Goal: Check status: Check status

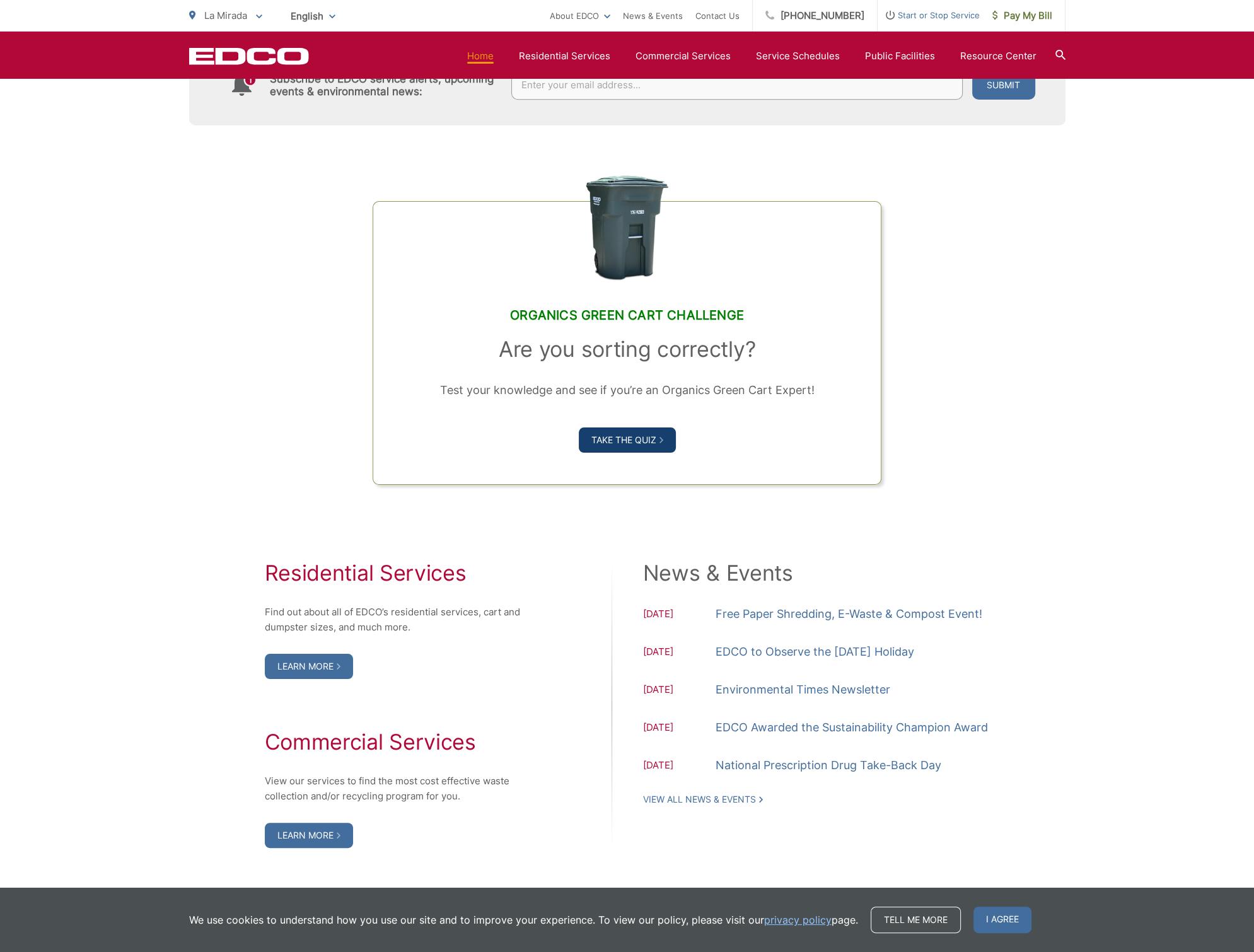
scroll to position [883, 0]
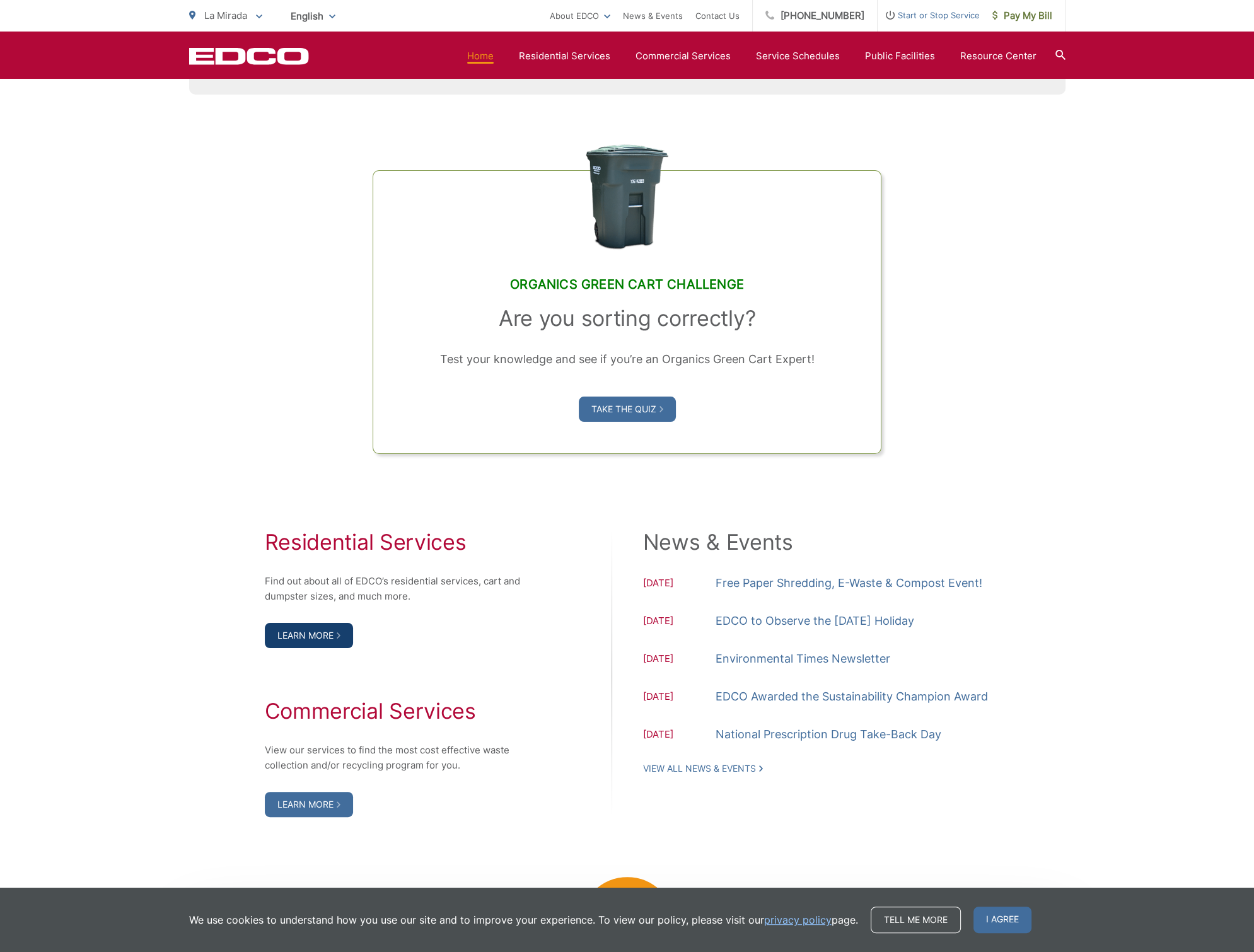
click at [332, 627] on link "Learn More" at bounding box center [309, 636] width 88 height 25
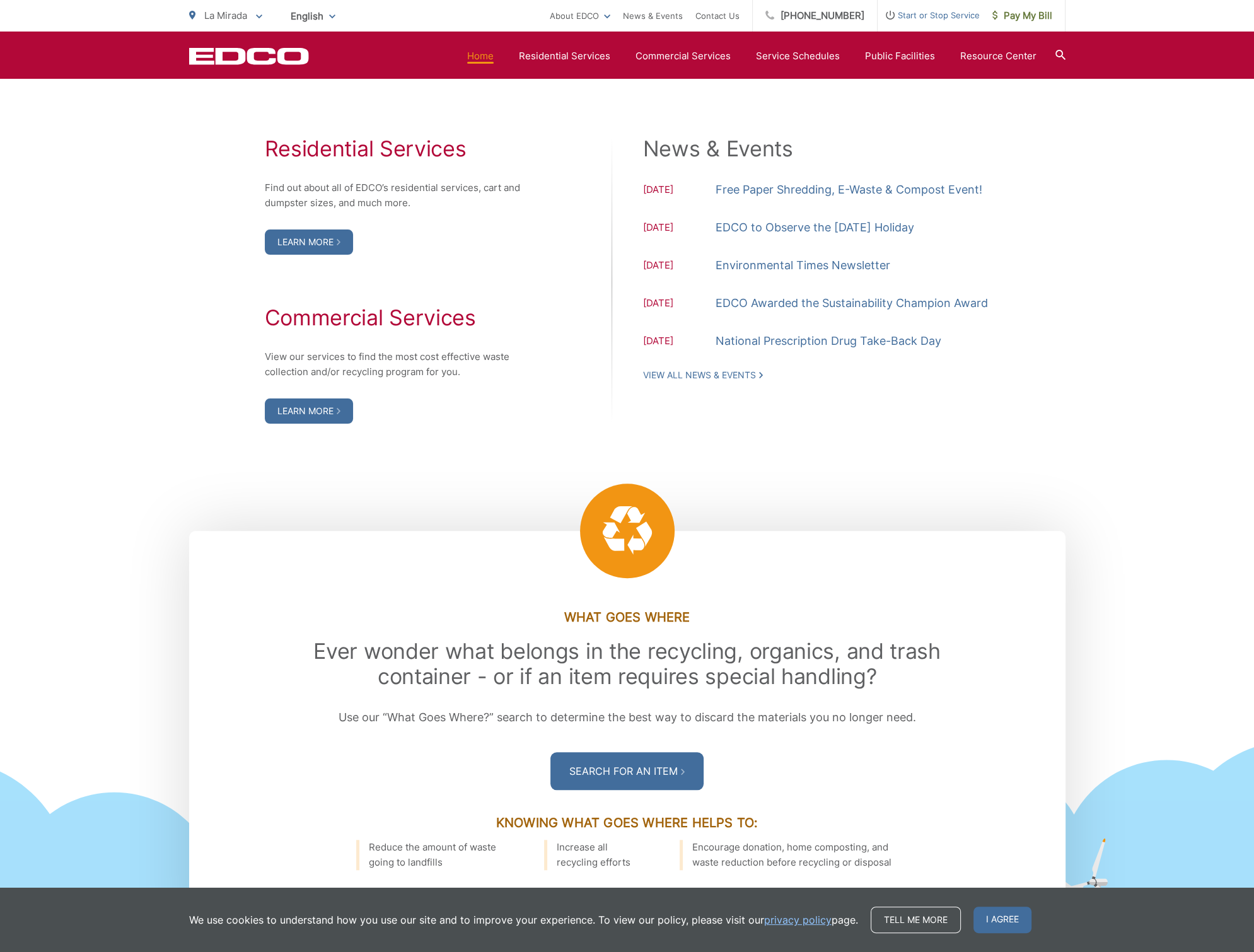
scroll to position [1387, 0]
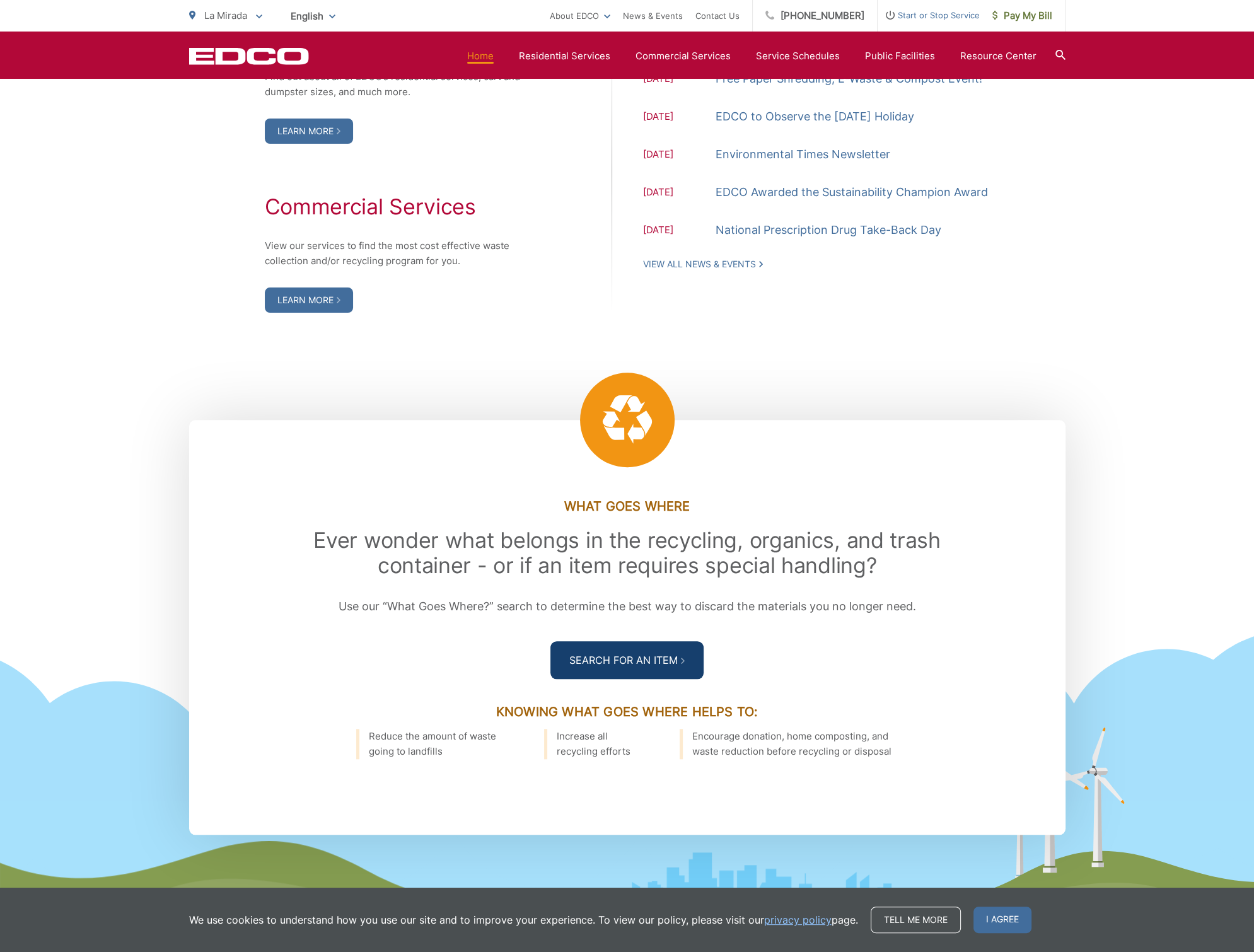
click at [611, 657] on link "Search For an Item" at bounding box center [627, 660] width 153 height 38
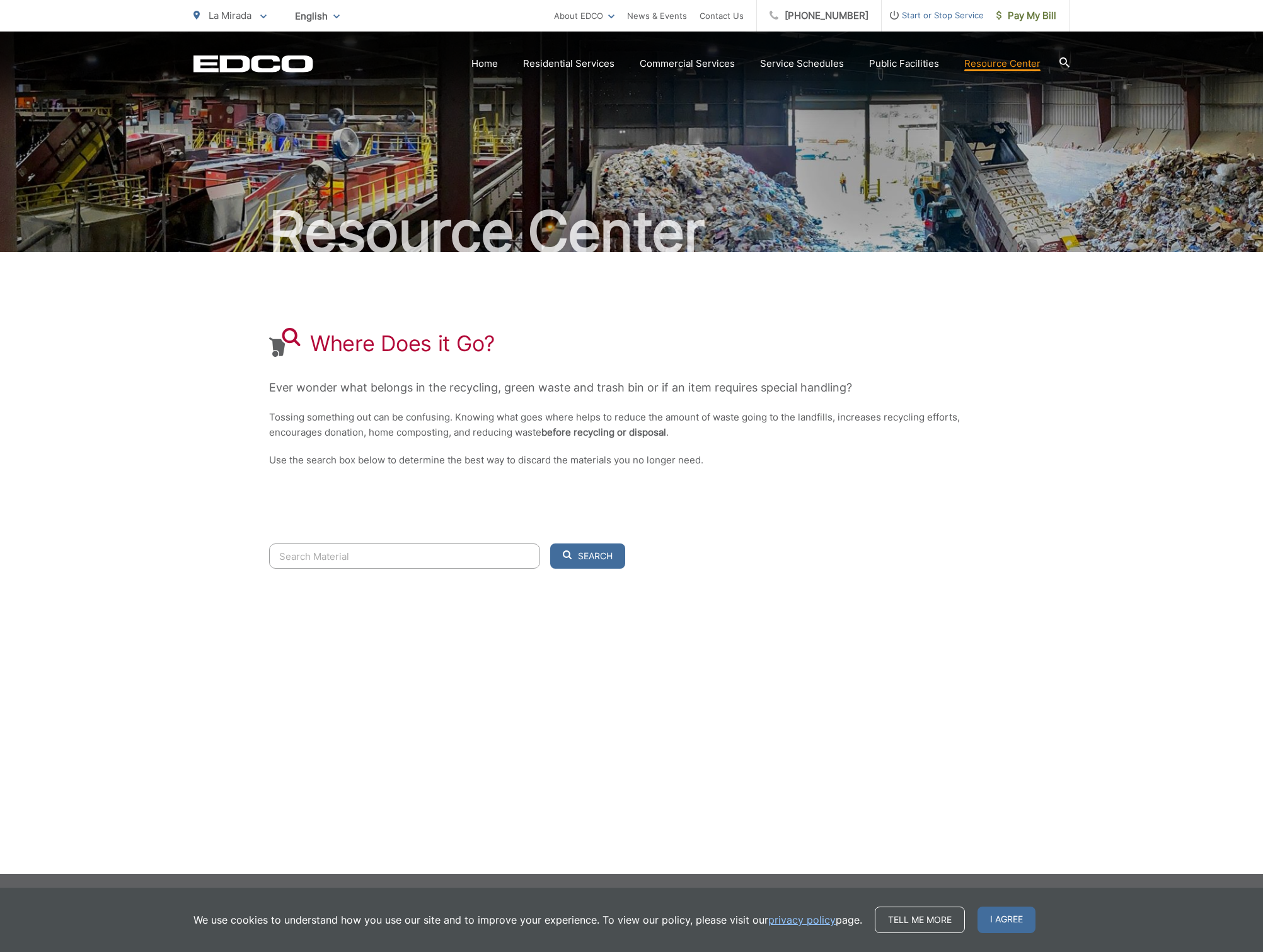
click at [364, 559] on input "Search" at bounding box center [405, 556] width 271 height 25
type input "g"
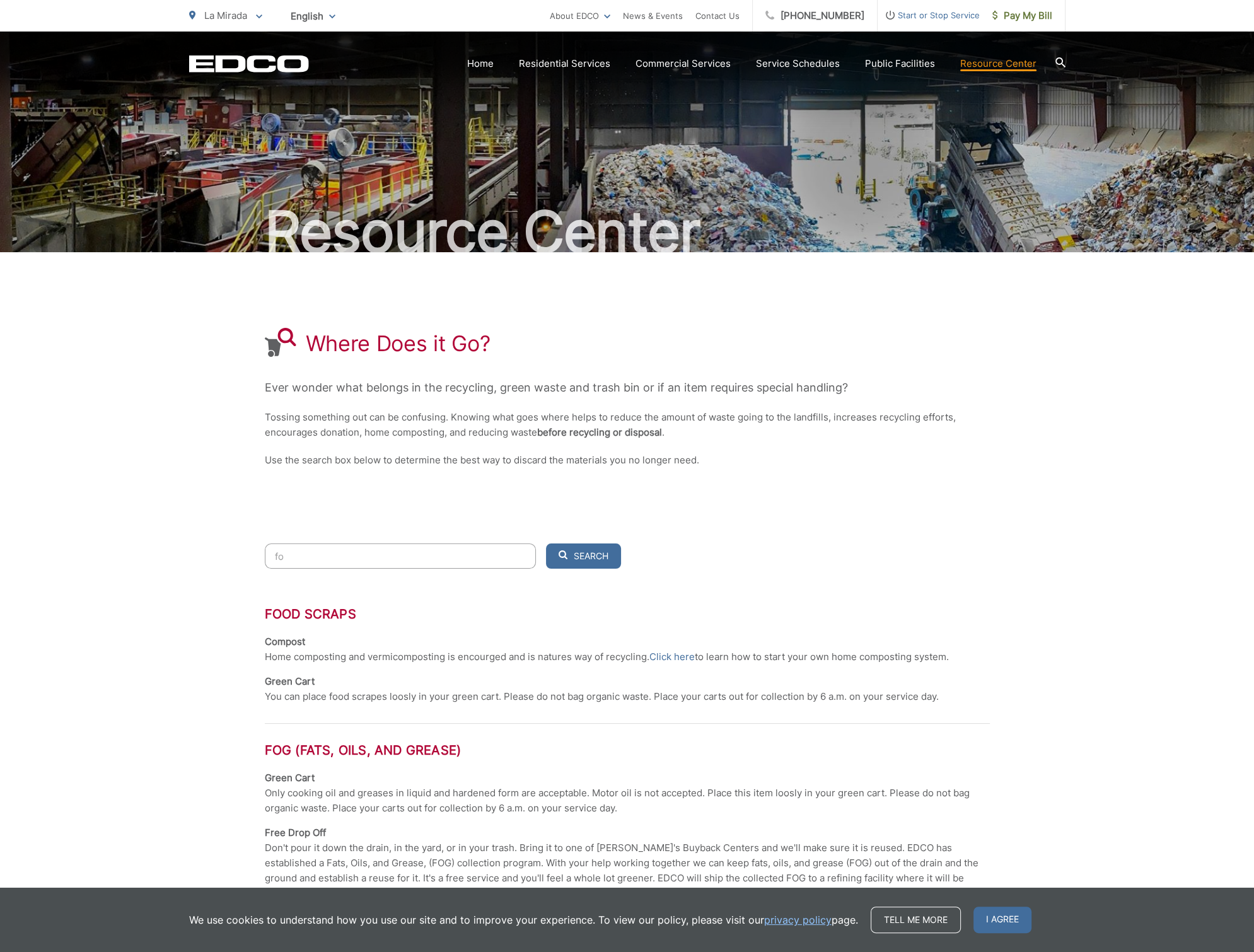
type input "f"
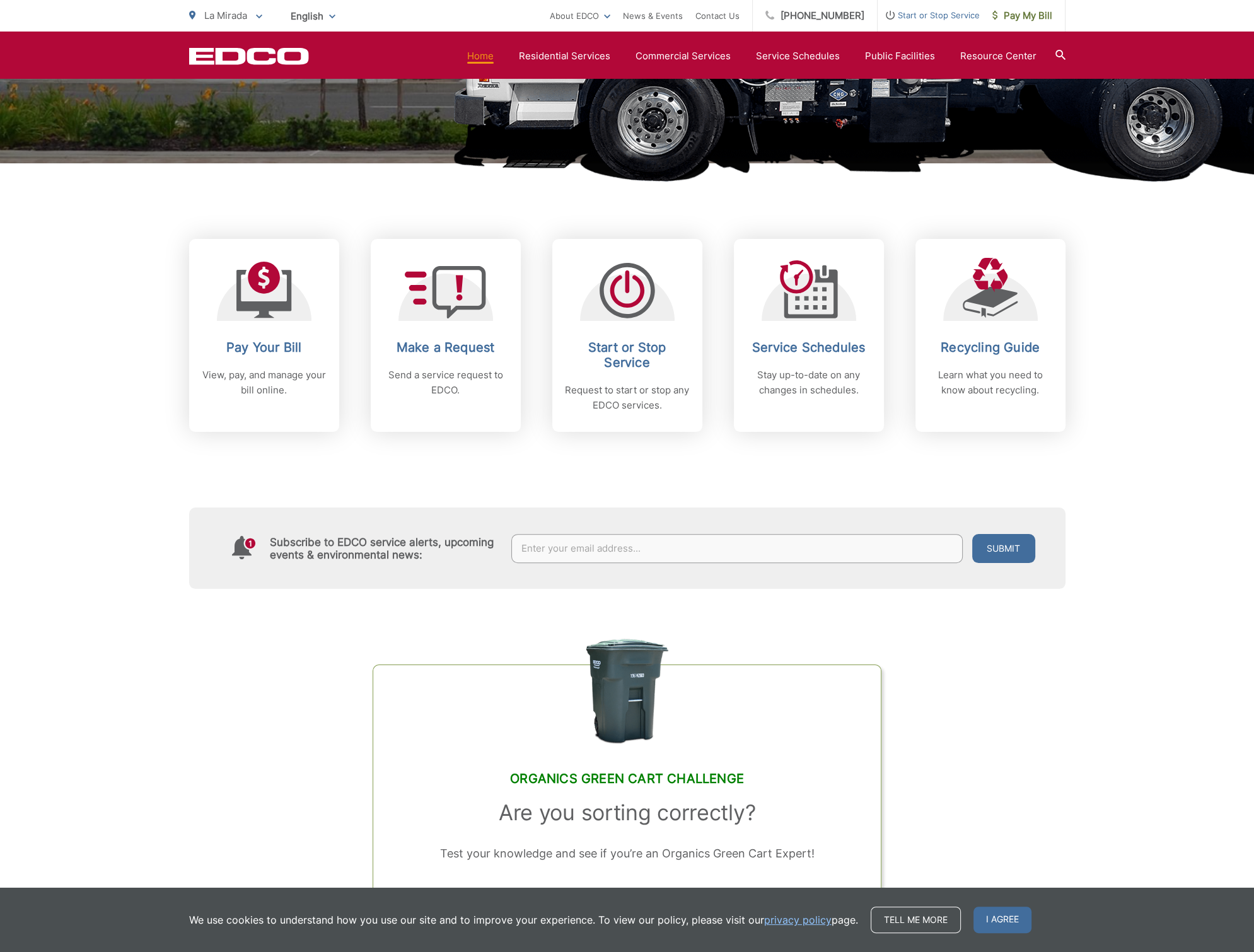
scroll to position [378, 0]
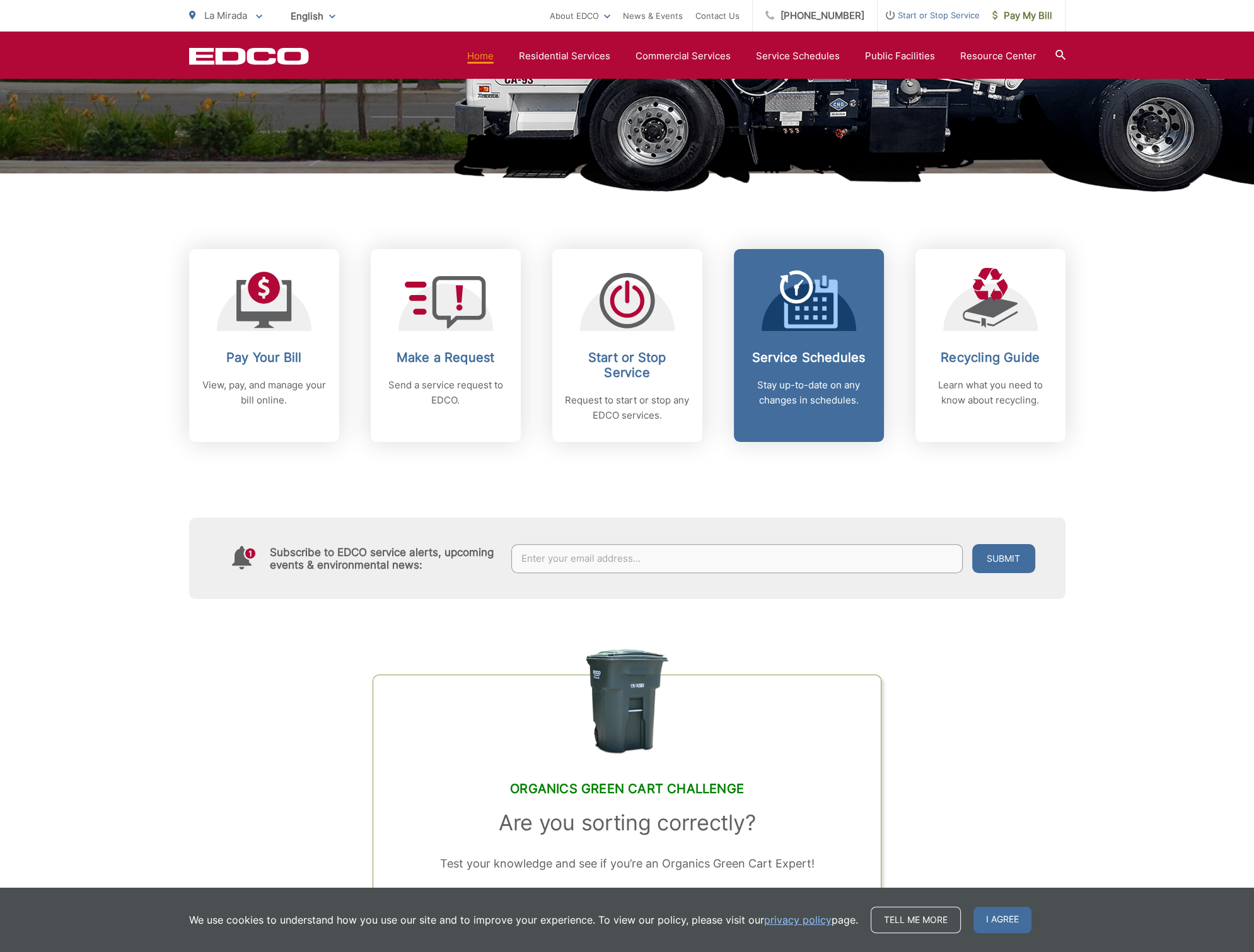
click at [788, 369] on div "Service Schedules Stay up-to-date on any changes in schedules." at bounding box center [809, 379] width 125 height 58
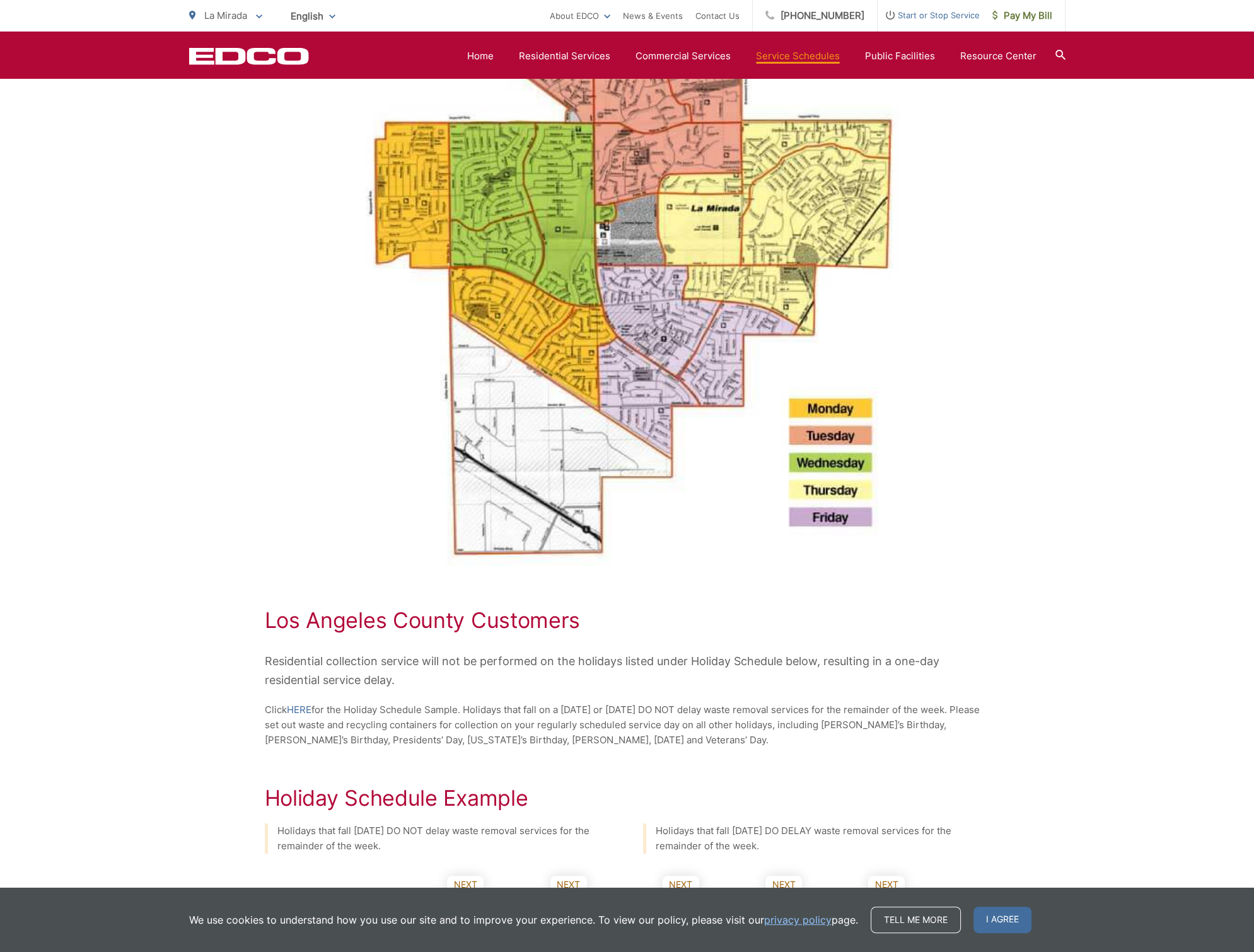
scroll to position [757, 0]
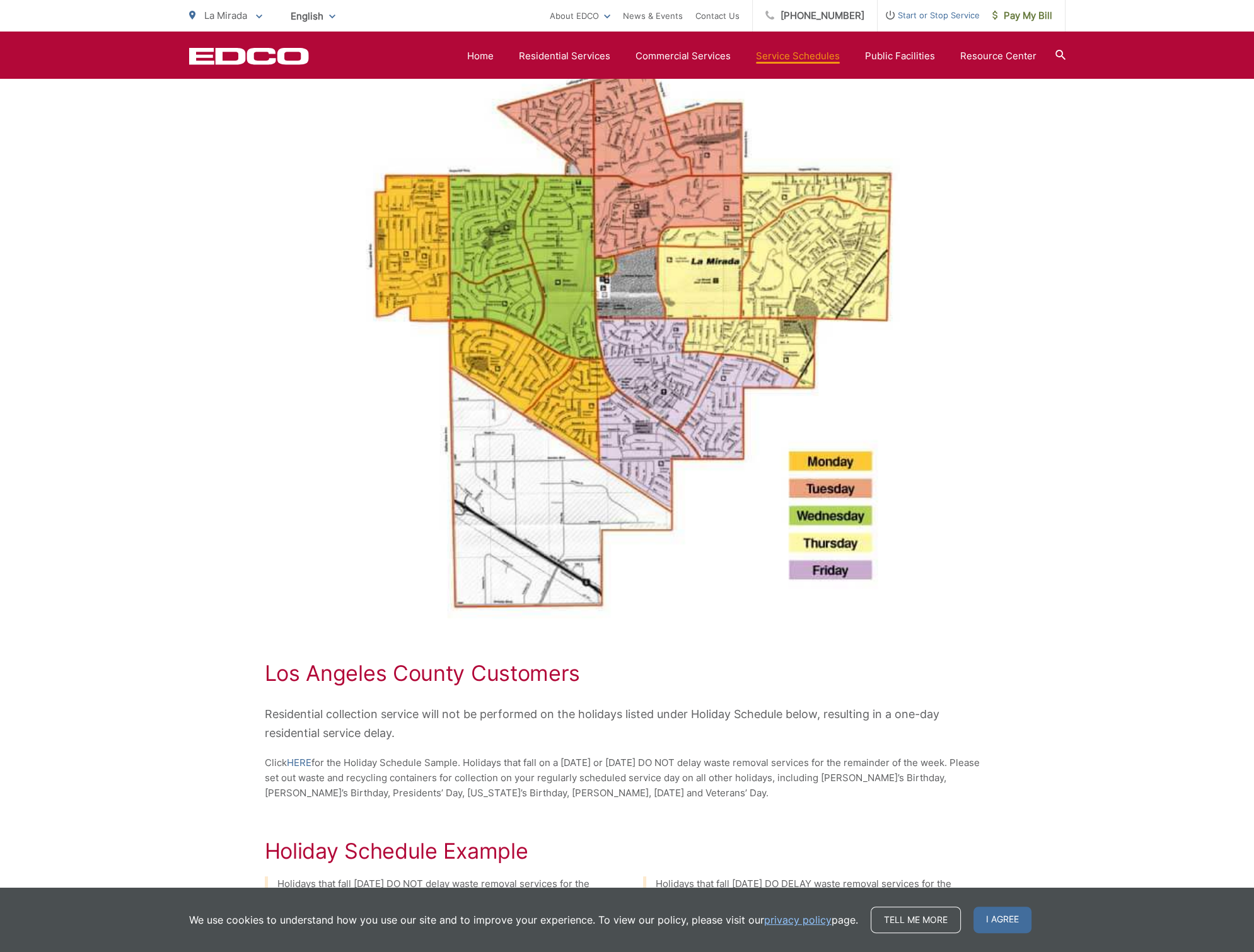
click at [489, 274] on img at bounding box center [627, 249] width 567 height 747
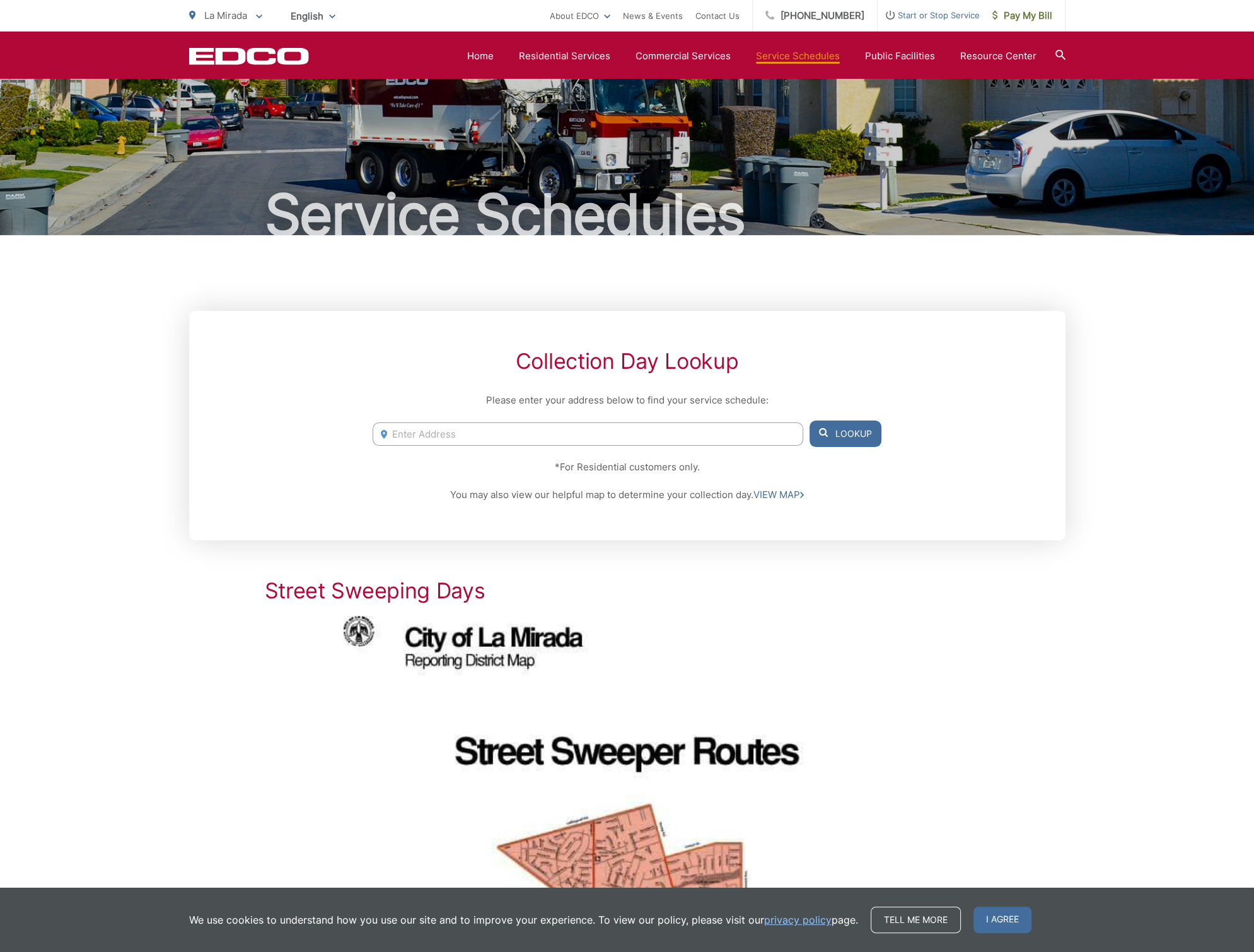
scroll to position [0, 0]
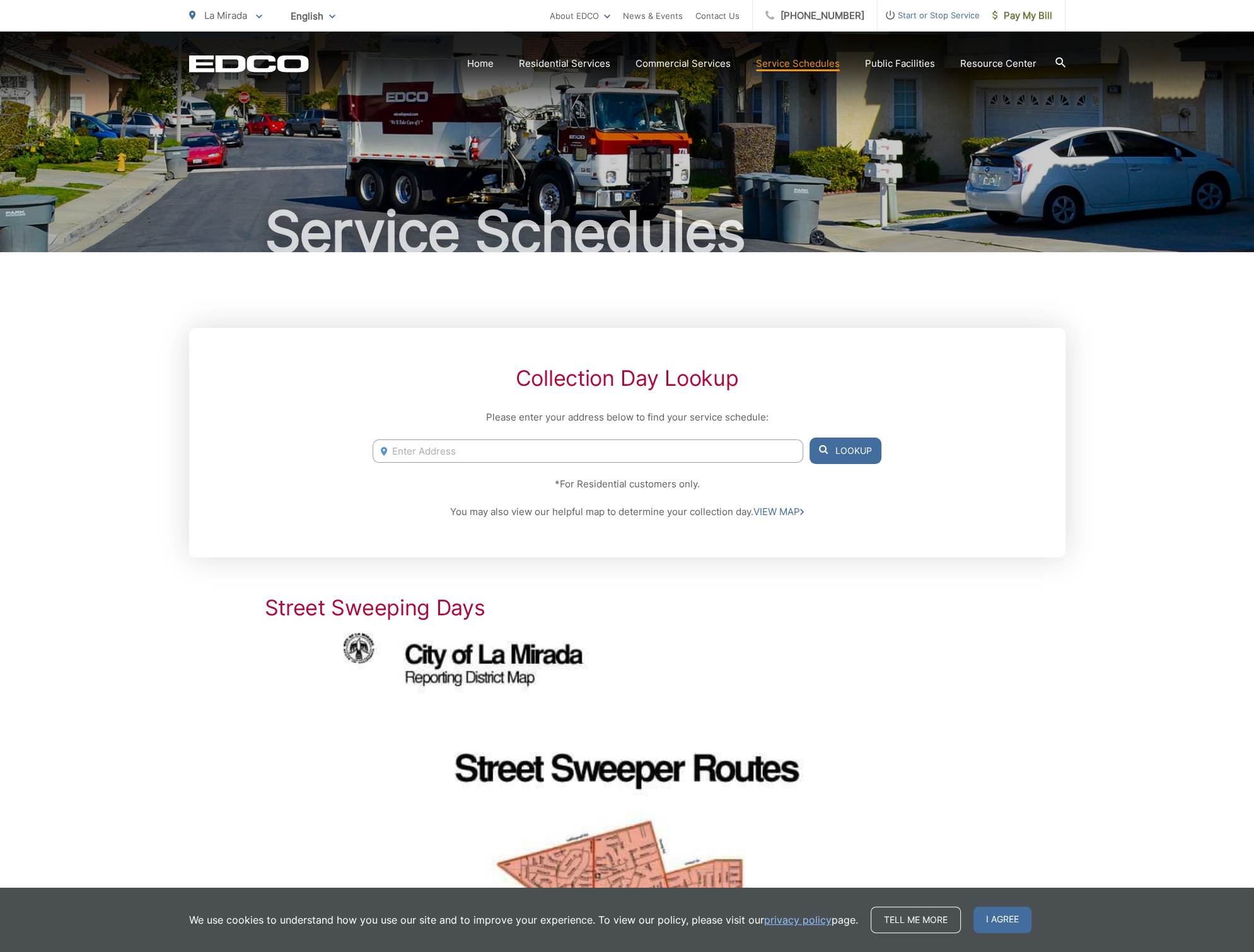
click at [503, 454] on input "Enter Address" at bounding box center [588, 451] width 430 height 23
click at [534, 451] on input "Enter Address" at bounding box center [588, 451] width 430 height 23
paste input "14238 Foster Rd"
click at [839, 446] on button "Lookup" at bounding box center [845, 451] width 72 height 26
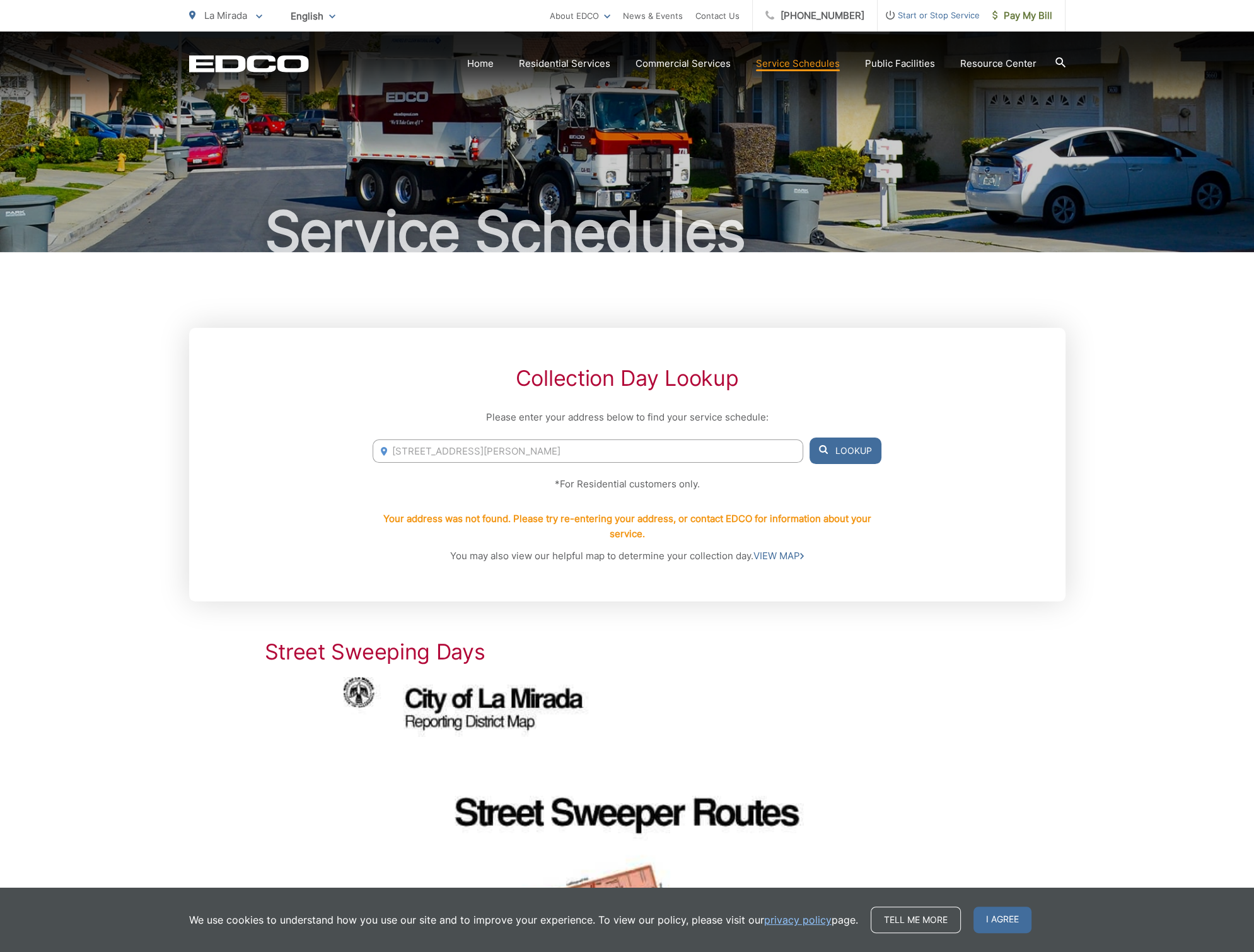
click at [491, 451] on input "14238 Foster Rd" at bounding box center [588, 451] width 430 height 23
click at [493, 474] on li "14238 Foster Road, La Mirada, CA, 90638" at bounding box center [588, 477] width 430 height 19
click at [849, 445] on button "Lookup" at bounding box center [845, 451] width 72 height 26
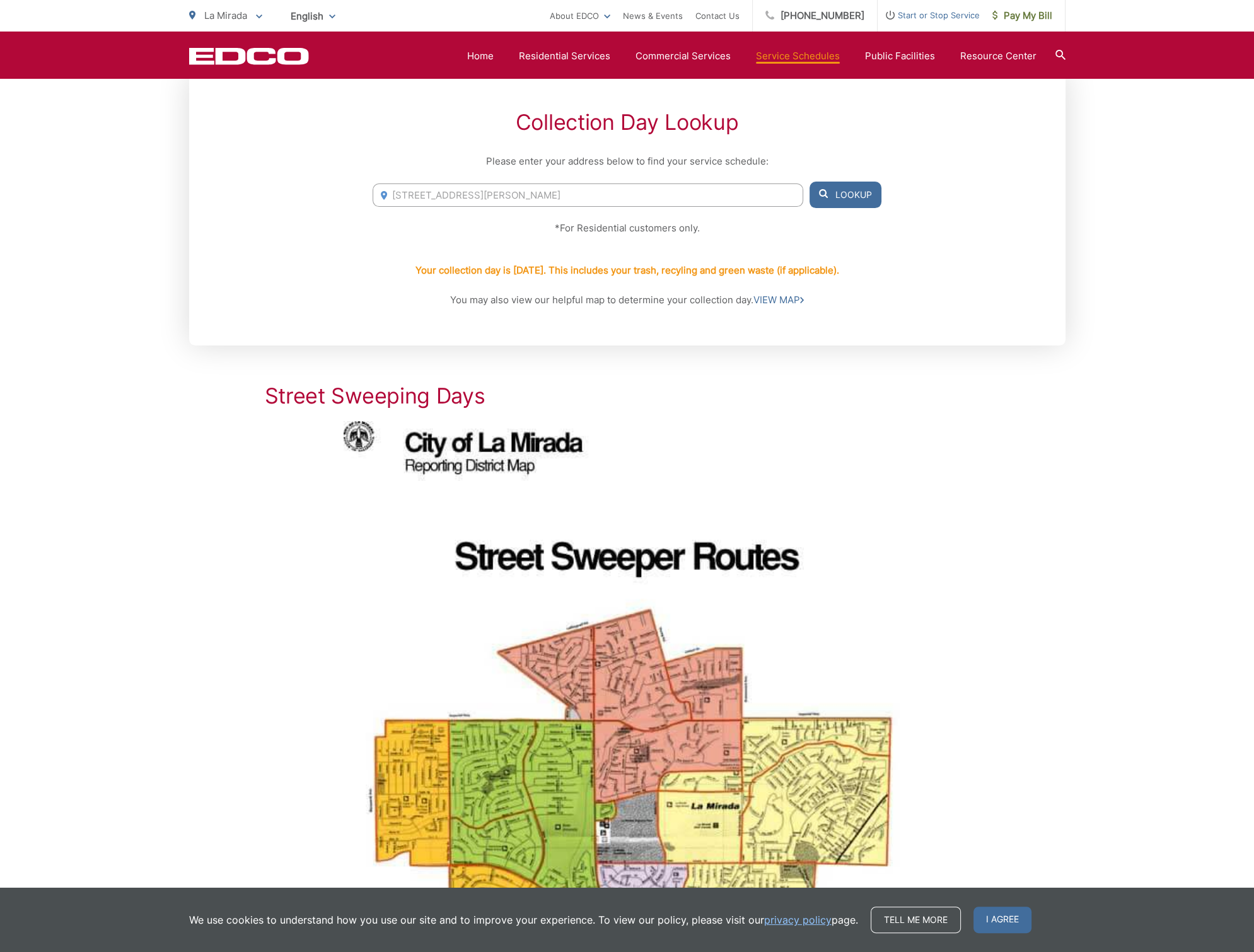
scroll to position [252, 0]
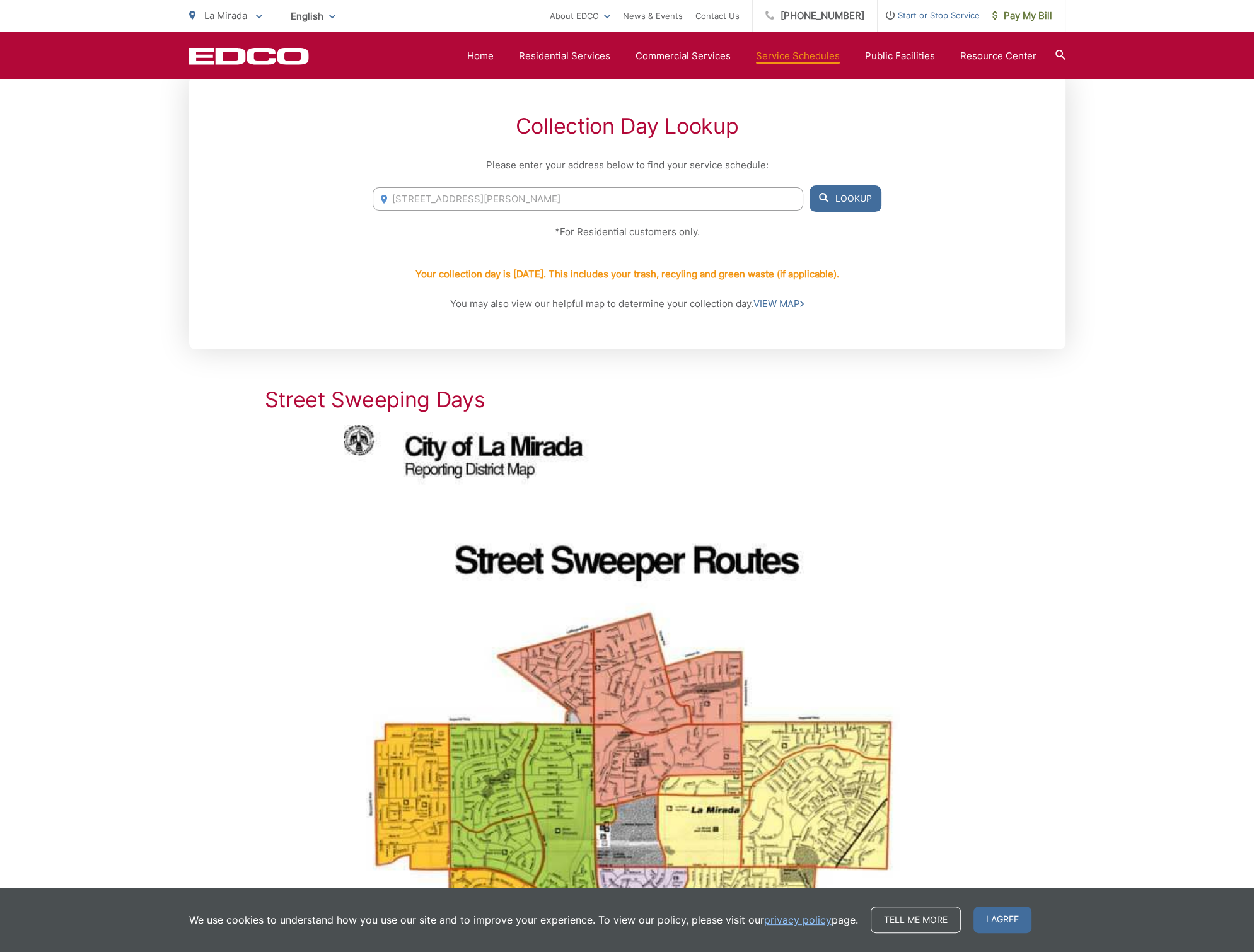
click at [491, 198] on input "14238 Foster Road, La Mirada, CA, 90638" at bounding box center [588, 199] width 430 height 23
paste input "421 San Feliciano Dr"
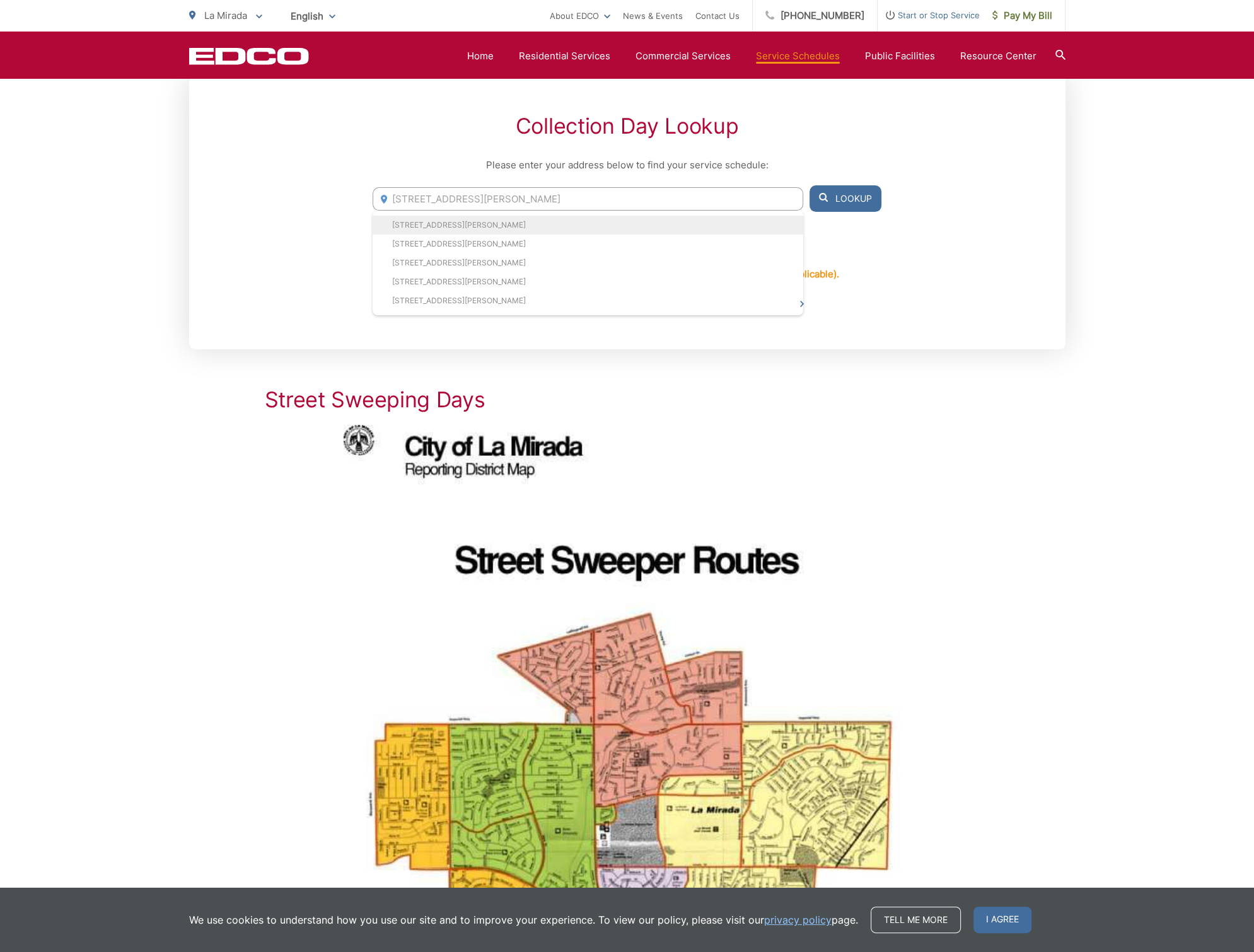
click at [491, 225] on li "14421 San Feliciano Dr, La Mirada, CA, 90638" at bounding box center [588, 225] width 430 height 19
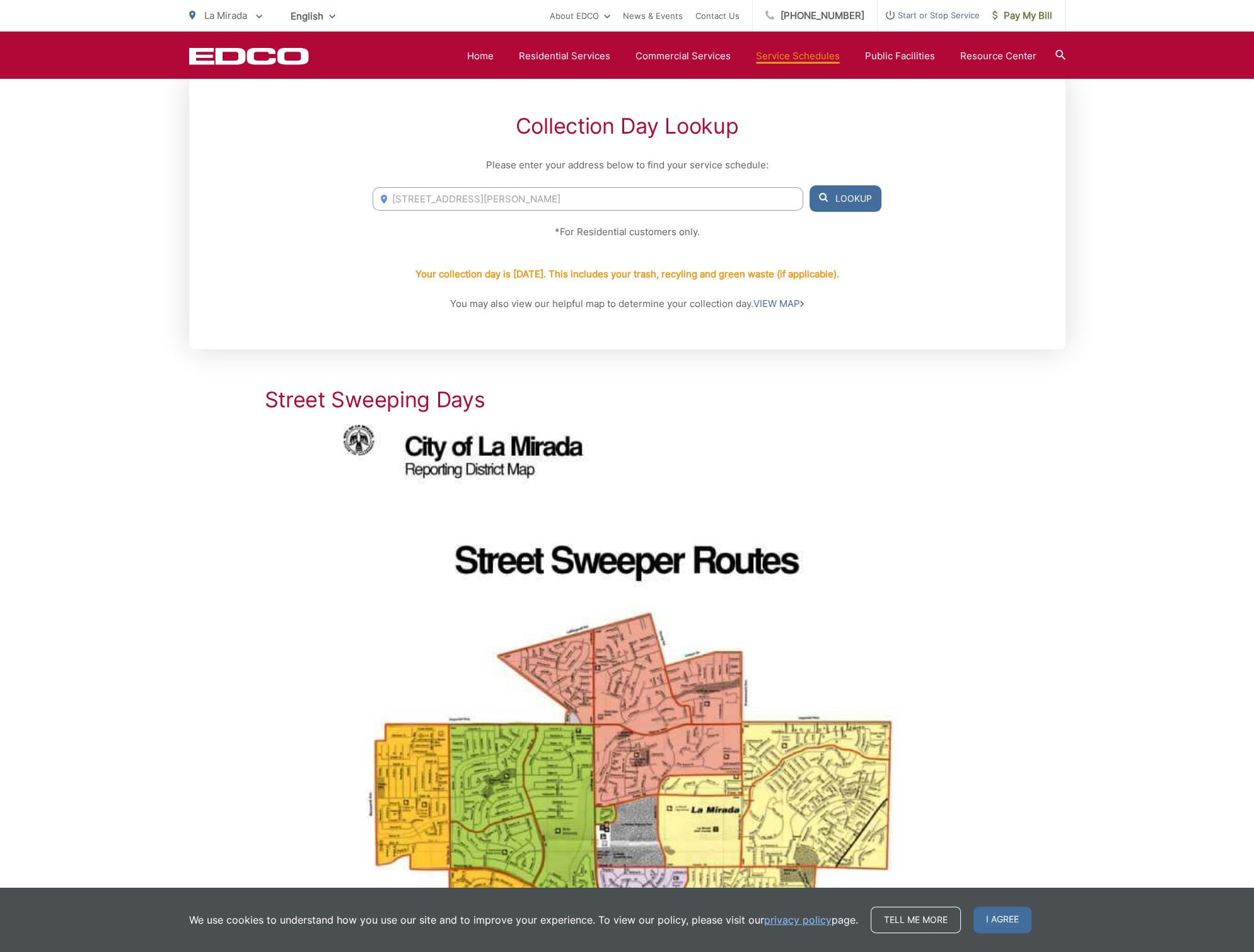
click at [875, 205] on button "Lookup" at bounding box center [845, 199] width 72 height 26
click at [857, 203] on button "Lookup" at bounding box center [845, 199] width 72 height 26
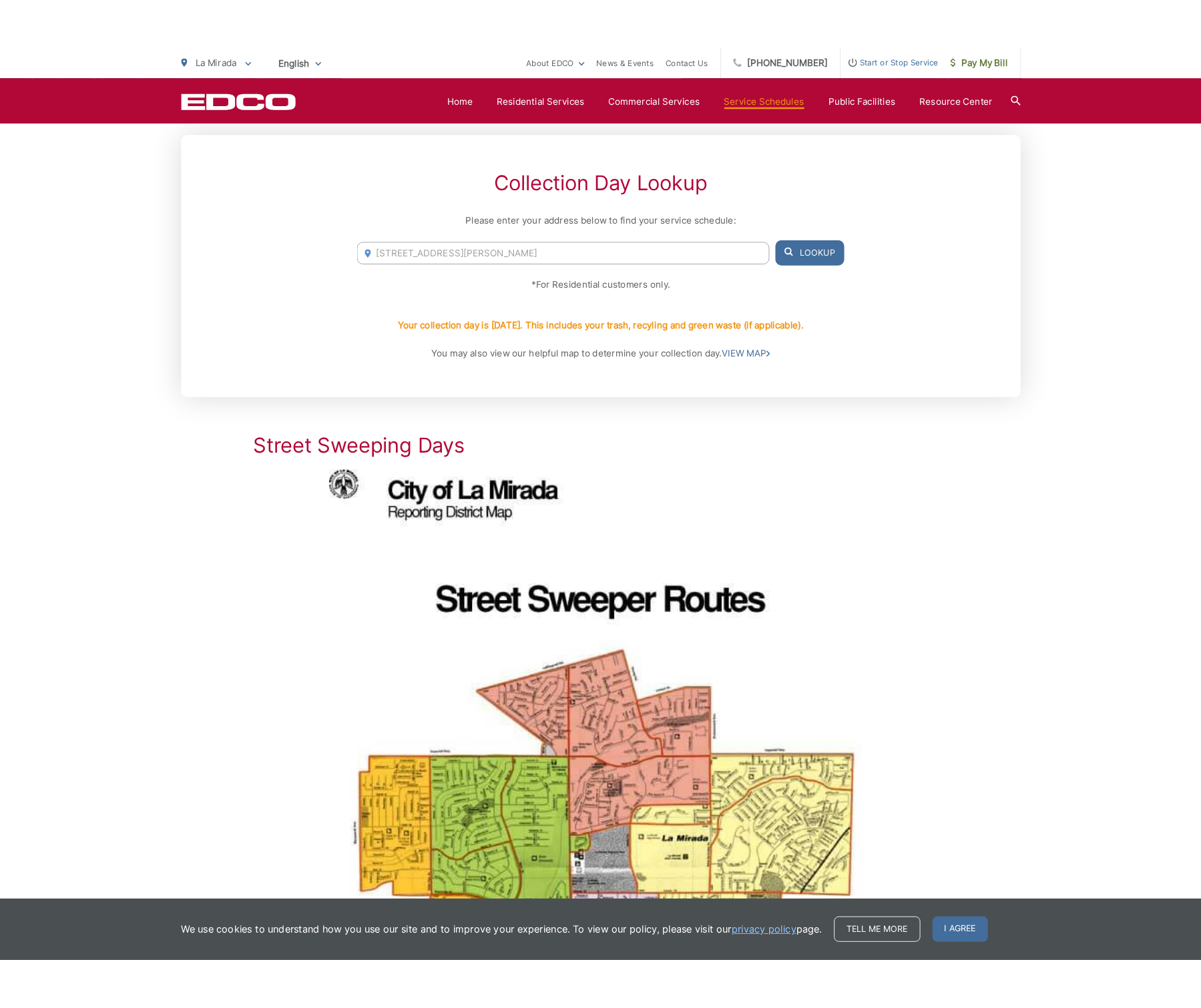
scroll to position [200, 0]
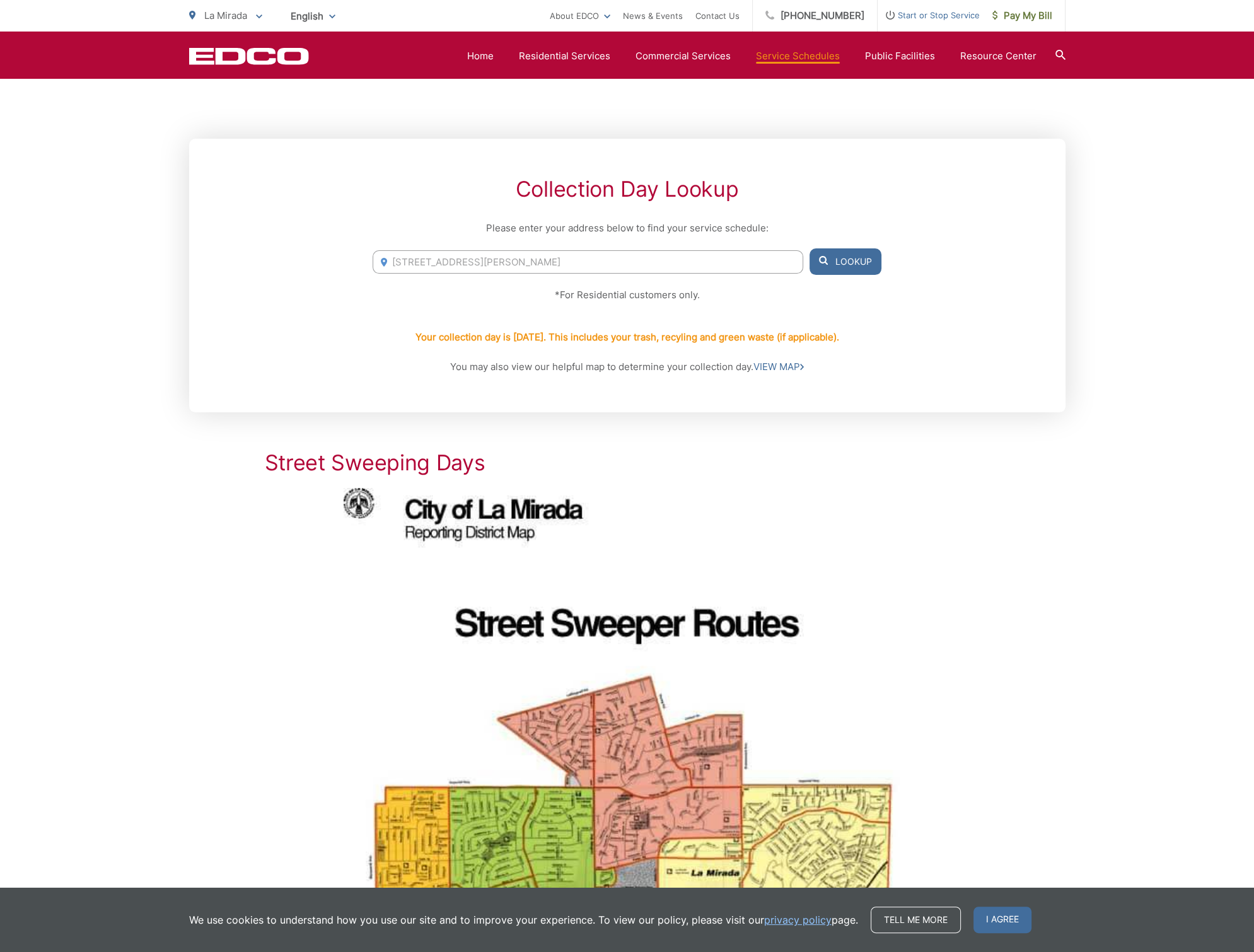
click at [524, 252] on input "14421 San Feliciano Dr, La Mirada, CA, 90638" at bounding box center [588, 261] width 430 height 23
click at [523, 253] on input "14421 San Feliciano Dr, La Mirada, CA, 90638" at bounding box center [588, 261] width 430 height 23
paste input "04 Rosecrans Ave"
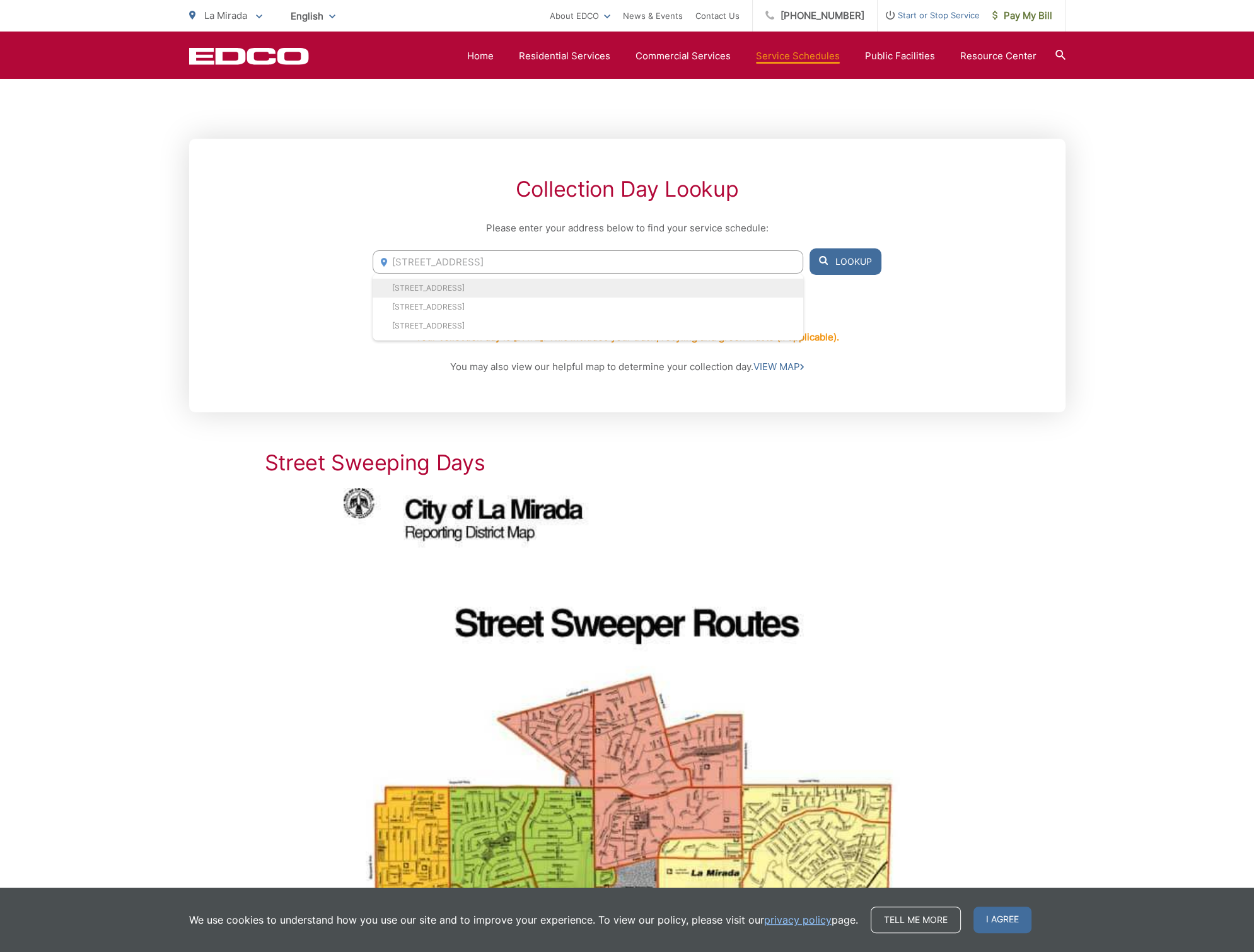
click at [501, 287] on li "14404 Rosecrans Ave, La Mirada, CA, 90638" at bounding box center [588, 288] width 430 height 19
type input "14404 Rosecrans Ave, La Mirada, CA, 90638"
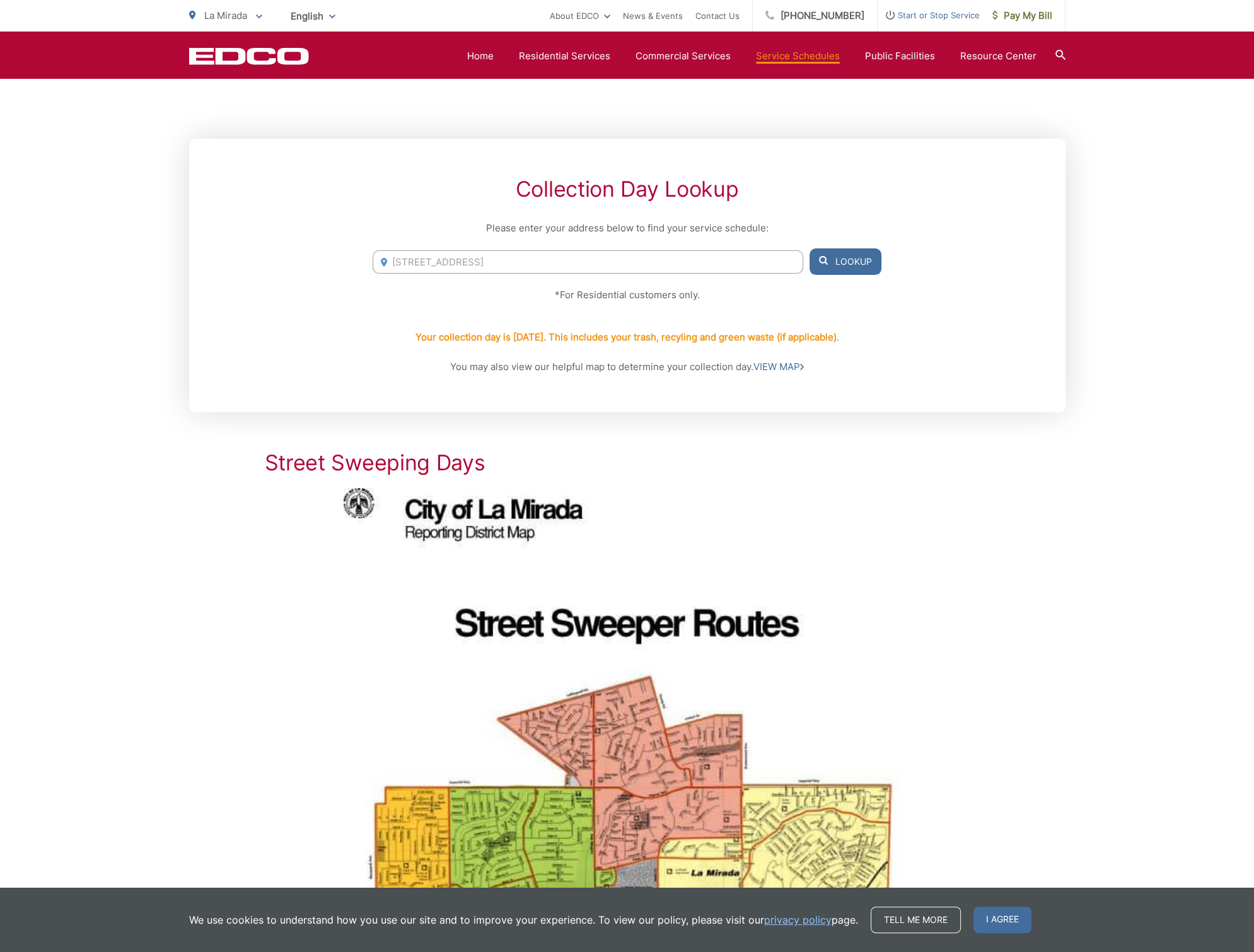
click at [843, 255] on button "Lookup" at bounding box center [845, 262] width 72 height 26
click at [848, 266] on button "Lookup" at bounding box center [845, 262] width 72 height 26
